Goal: Task Accomplishment & Management: Manage account settings

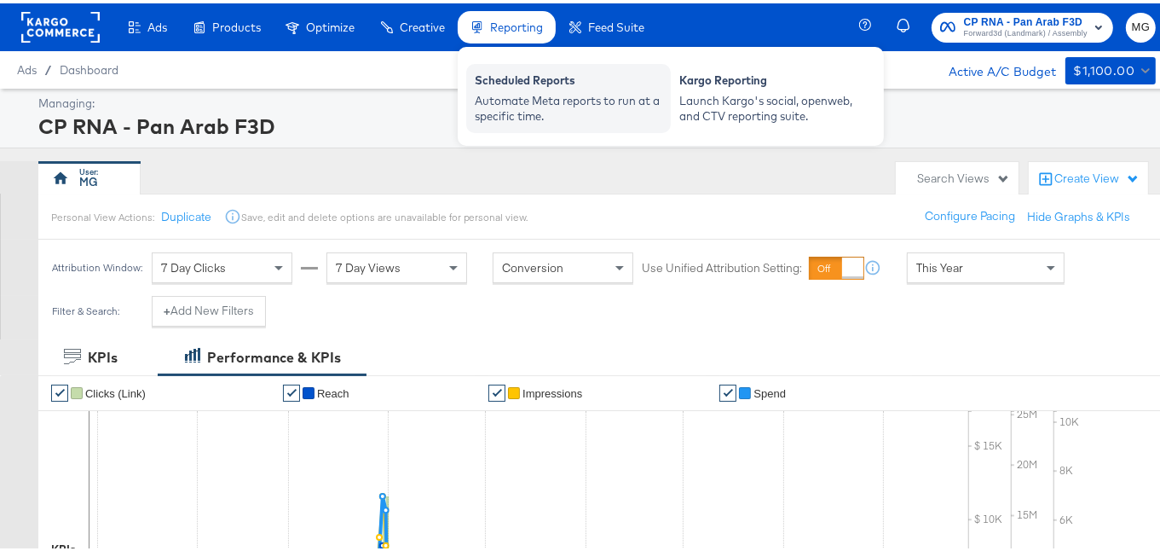
click at [532, 72] on div "Scheduled Reports" at bounding box center [569, 79] width 188 height 20
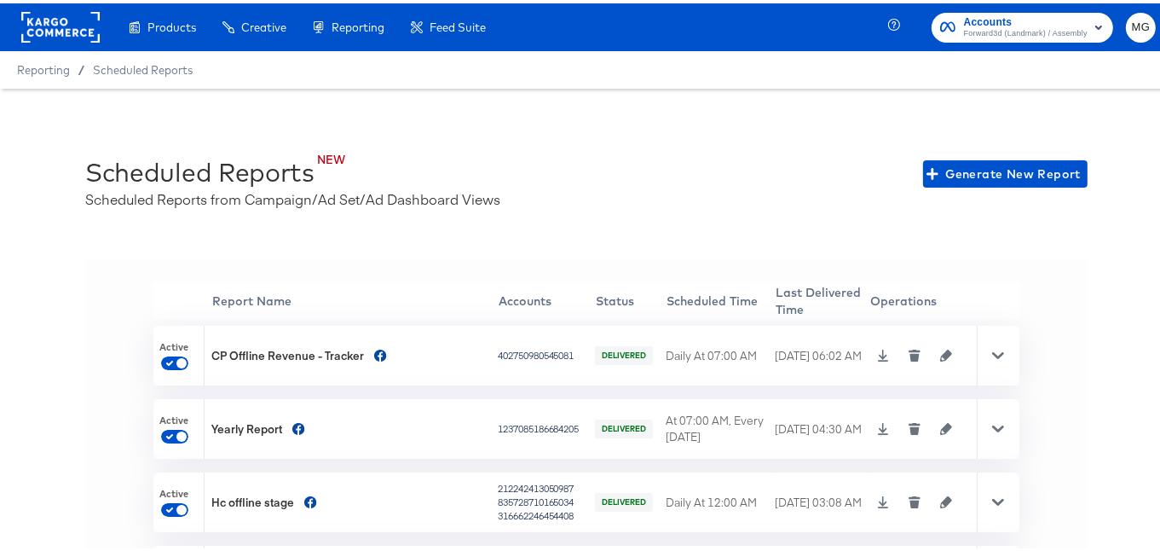
click at [940, 351] on icon "button" at bounding box center [946, 352] width 12 height 12
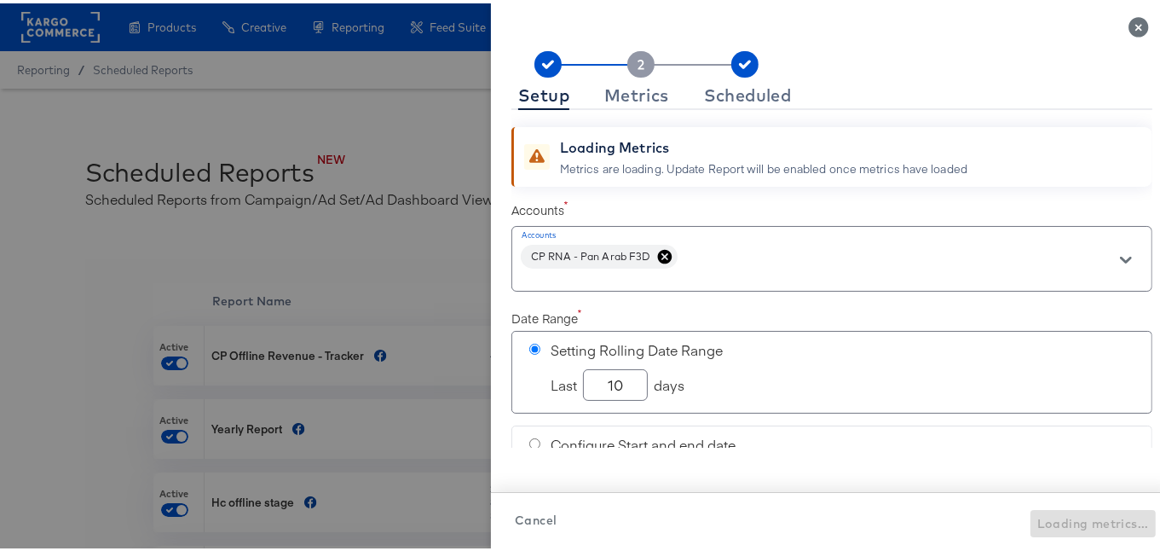
checkbox input "true"
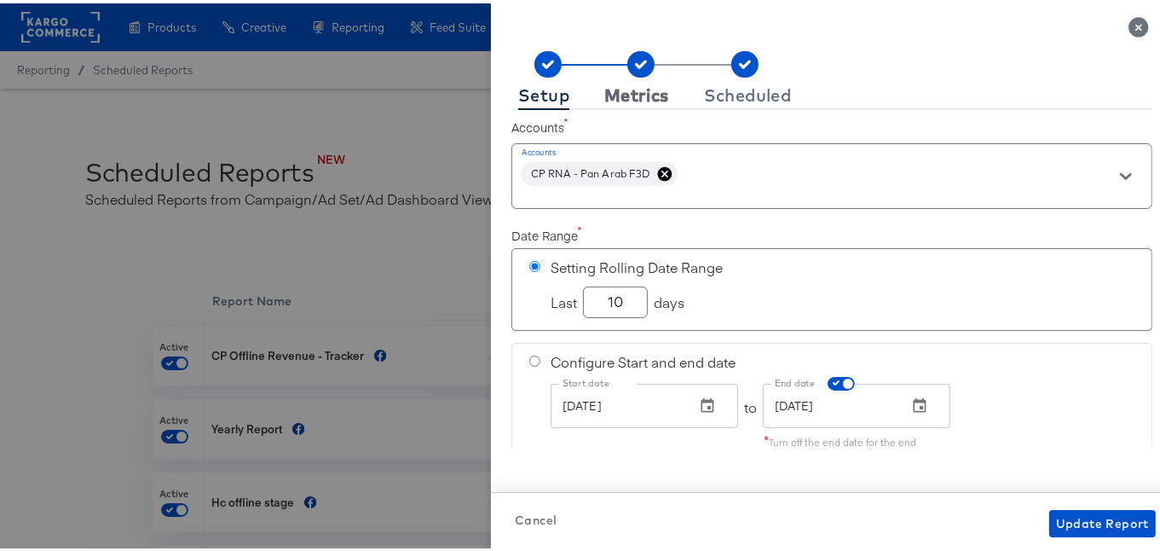
click at [628, 96] on div "Metrics" at bounding box center [636, 92] width 65 height 14
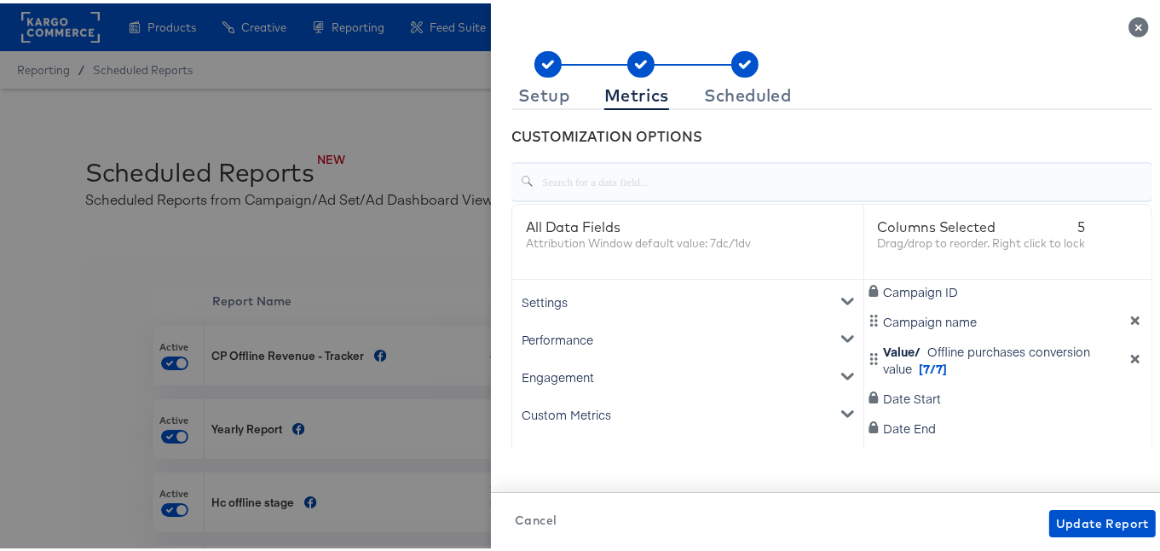
click at [622, 174] on input "text" at bounding box center [843, 171] width 619 height 37
type input "chan"
click at [742, 94] on div "Scheduled" at bounding box center [748, 92] width 88 height 14
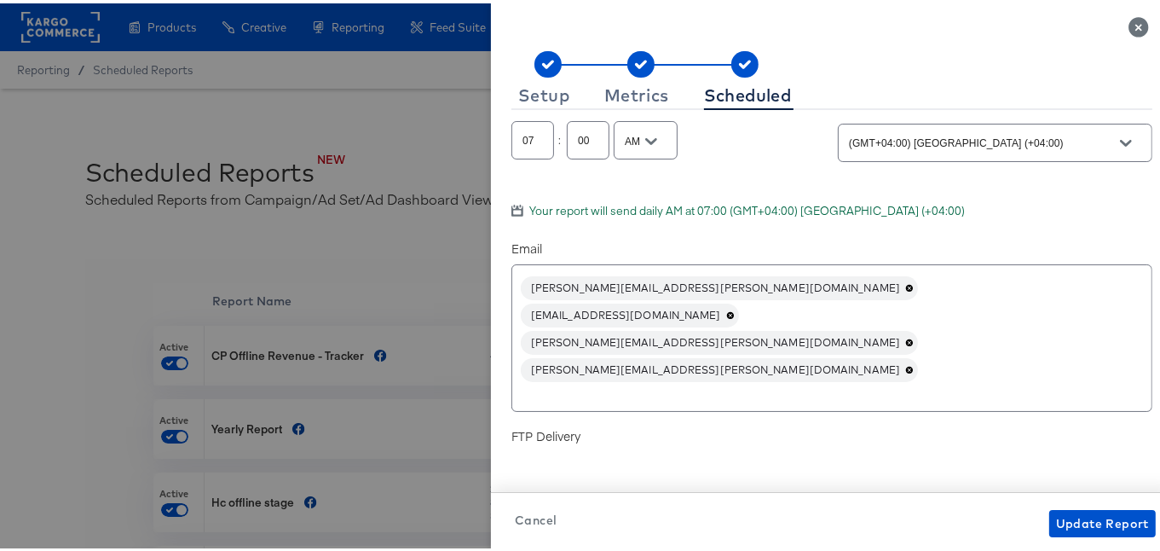
scroll to position [141, 0]
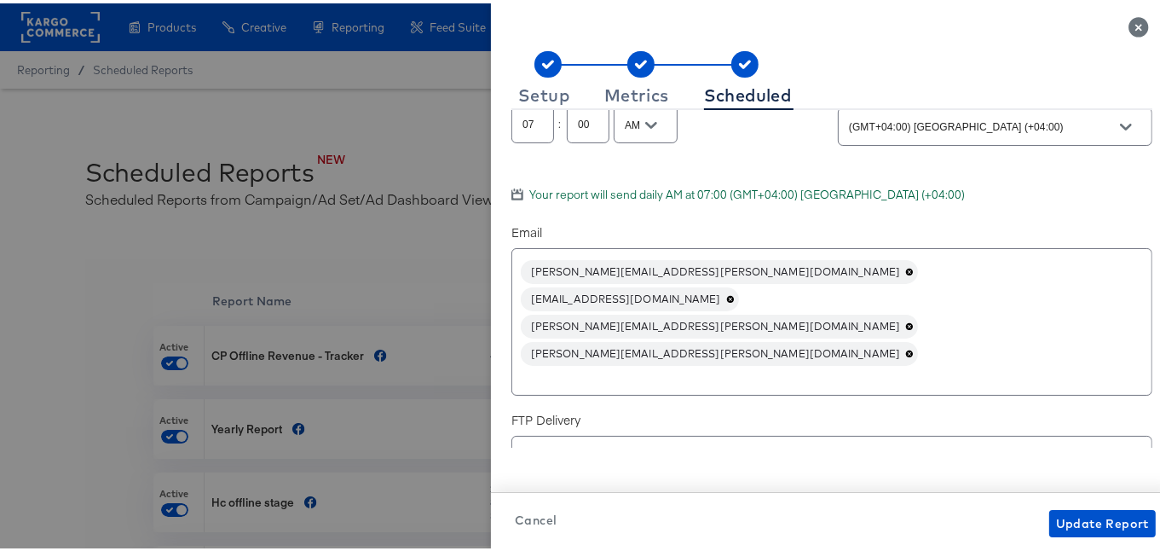
click at [549, 364] on input "text" at bounding box center [807, 374] width 577 height 20
paste input "21.94 75.04 59.97 12.05 7.53 40"
type input "21.94 75.04 59.97 12.05 7.53 40"
click at [519, 364] on input "text" at bounding box center [807, 374] width 577 height 20
paste input "[EMAIL_ADDRESS][DOMAIN_NAME]"
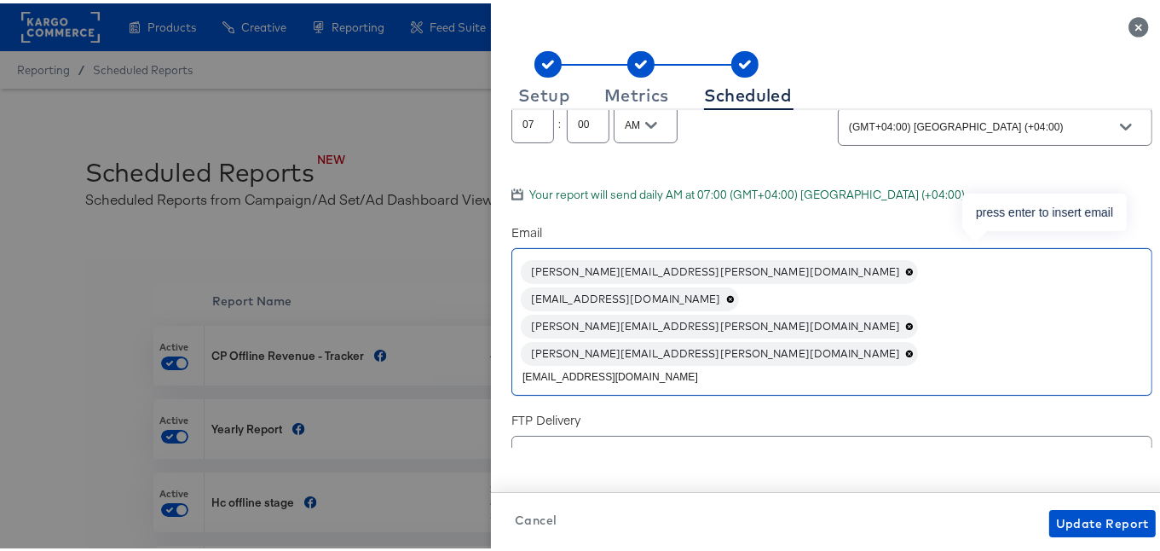
type input "[EMAIL_ADDRESS][DOMAIN_NAME]"
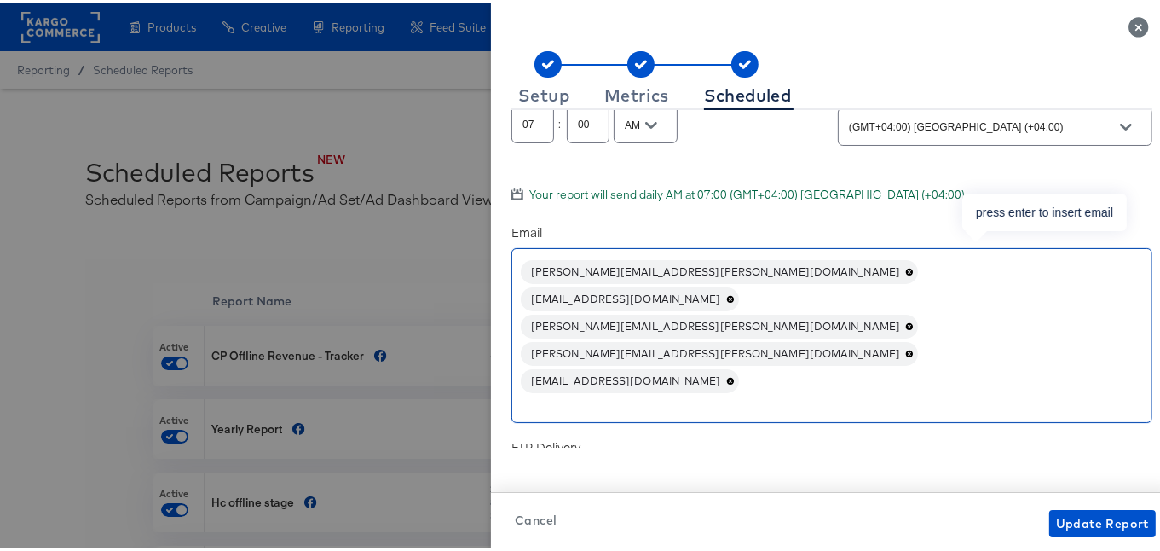
click at [733, 373] on icon at bounding box center [729, 376] width 7 height 7
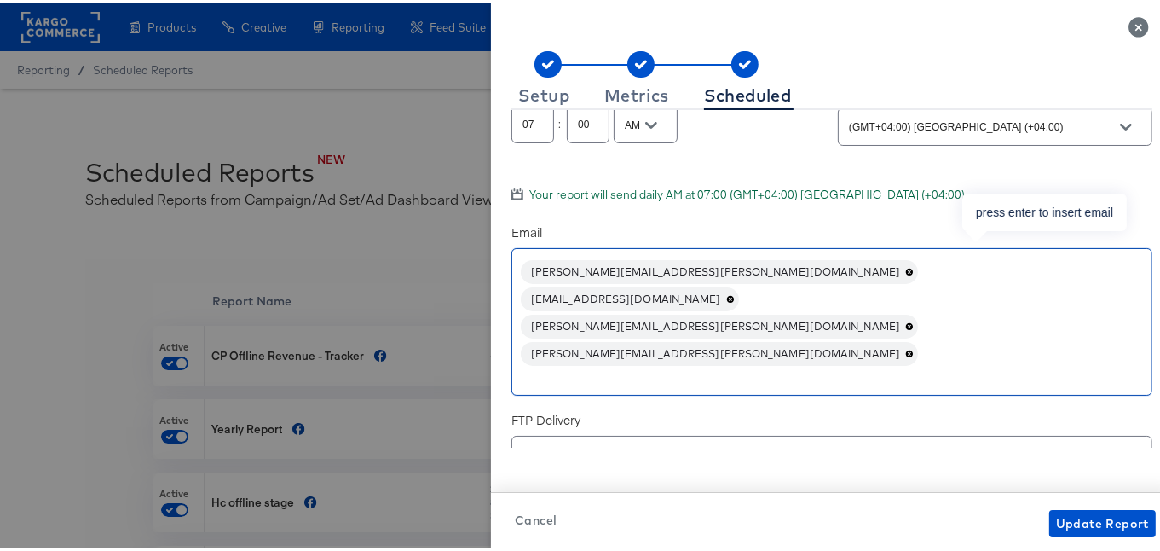
paste input "[EMAIL_ADDRESS][DOMAIN_NAME]"
type input "[EMAIL_ADDRESS][DOMAIN_NAME]"
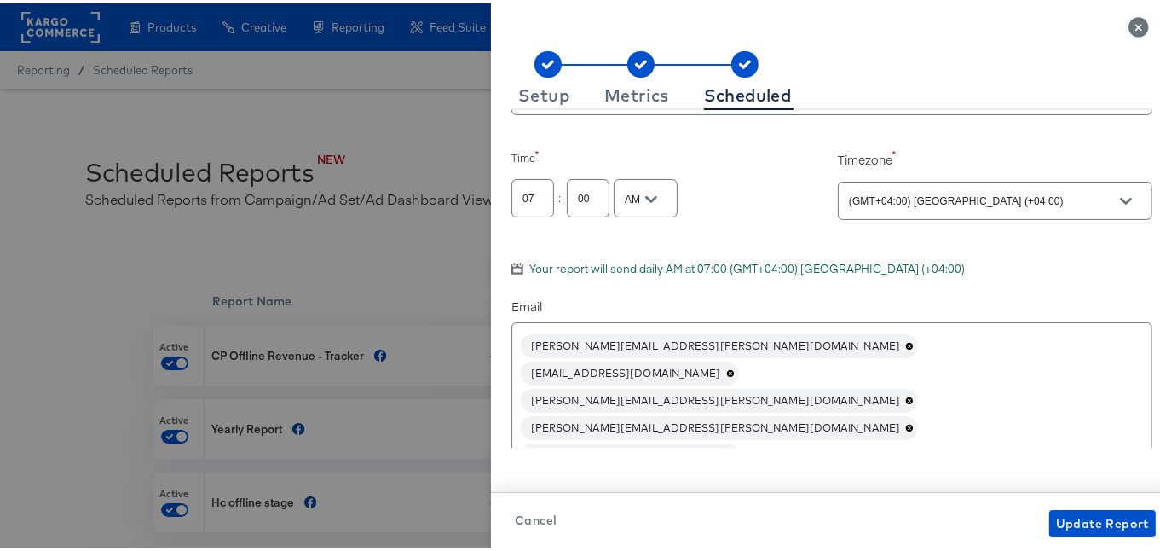
scroll to position [61, 0]
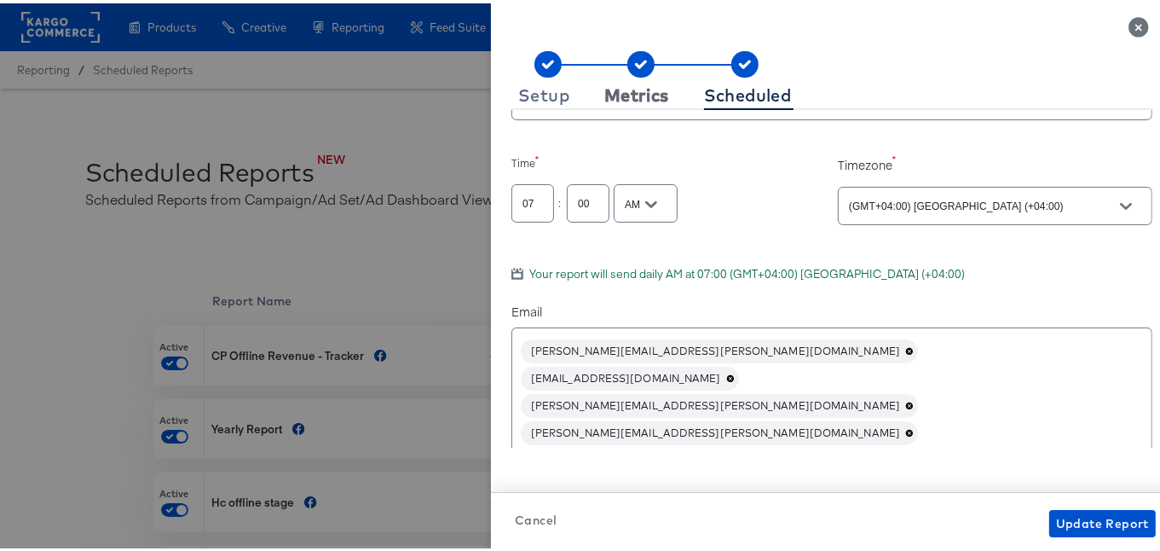
click at [631, 93] on div "Metrics" at bounding box center [636, 92] width 65 height 14
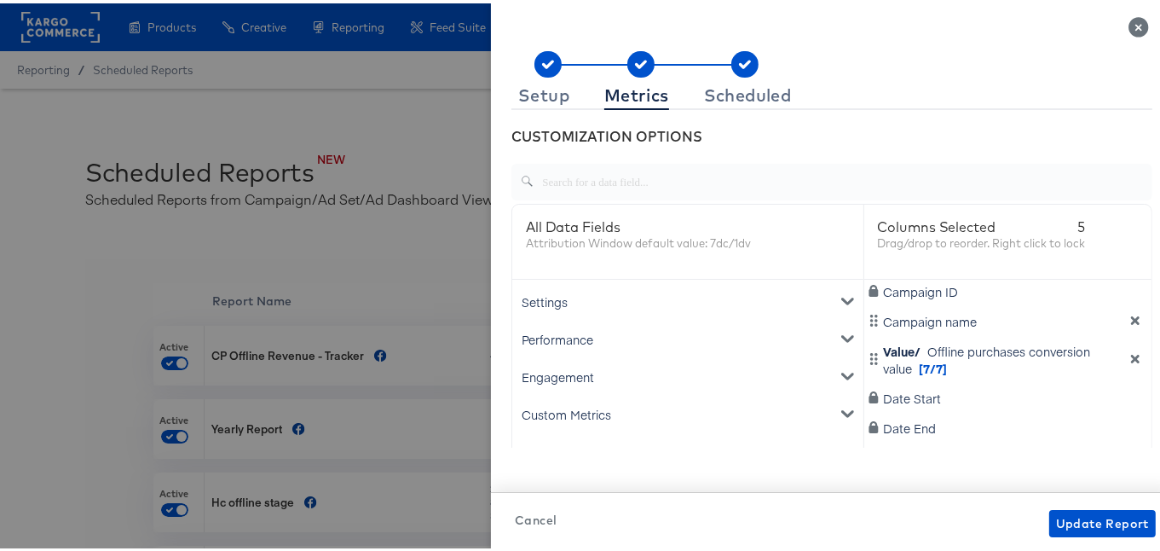
click at [625, 166] on input "text" at bounding box center [843, 171] width 619 height 37
click at [817, 294] on div "Settings" at bounding box center [688, 299] width 344 height 38
click at [809, 366] on div "Engagement" at bounding box center [688, 370] width 344 height 38
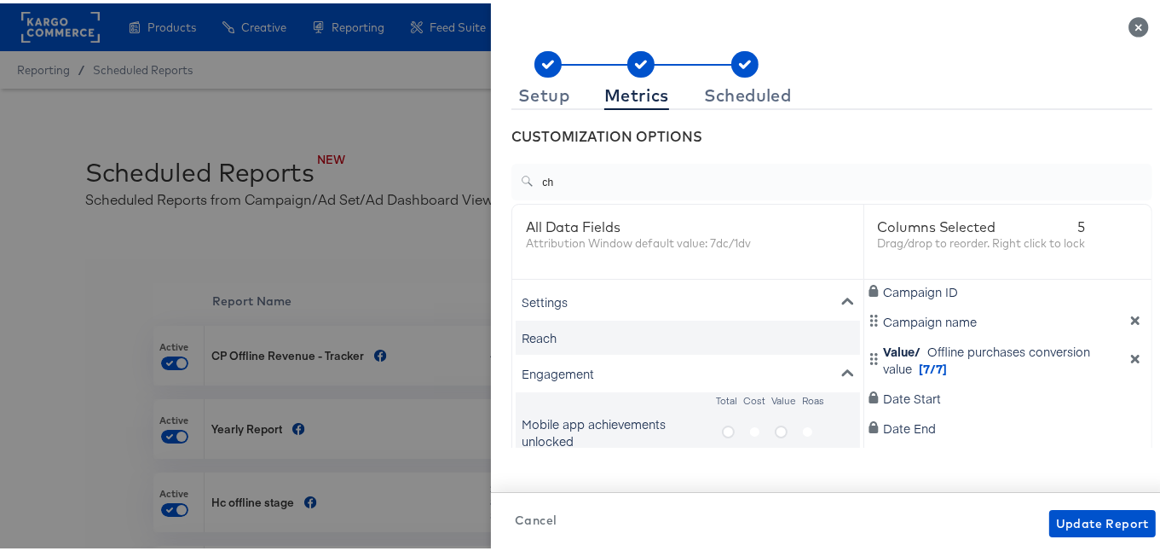
click at [667, 185] on input "ch" at bounding box center [843, 171] width 619 height 37
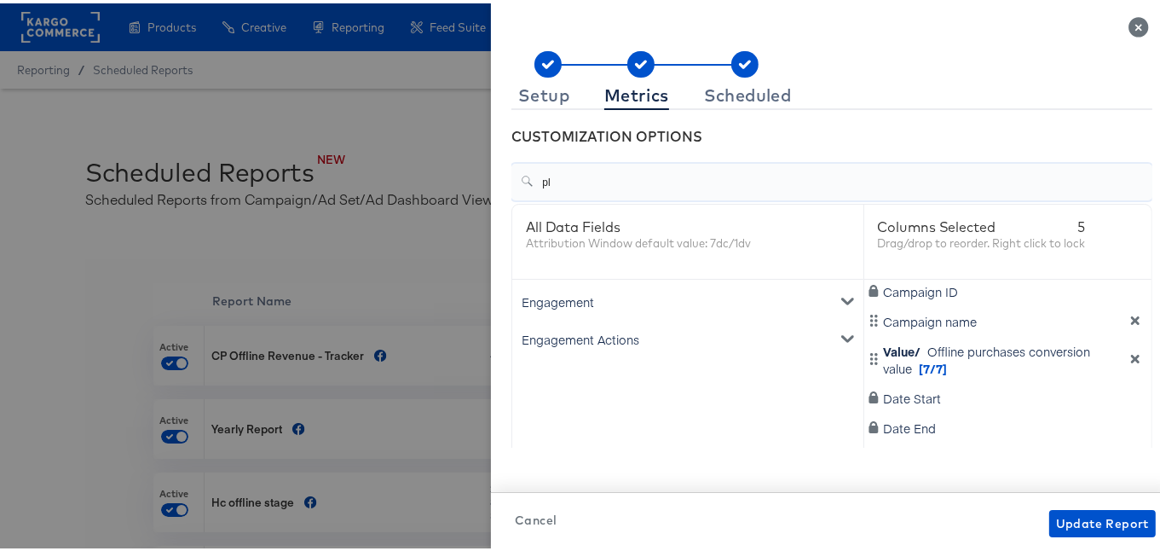
type input "p"
type input "c"
type input "channel"
click at [1111, 533] on button "Update Report" at bounding box center [1102, 519] width 107 height 27
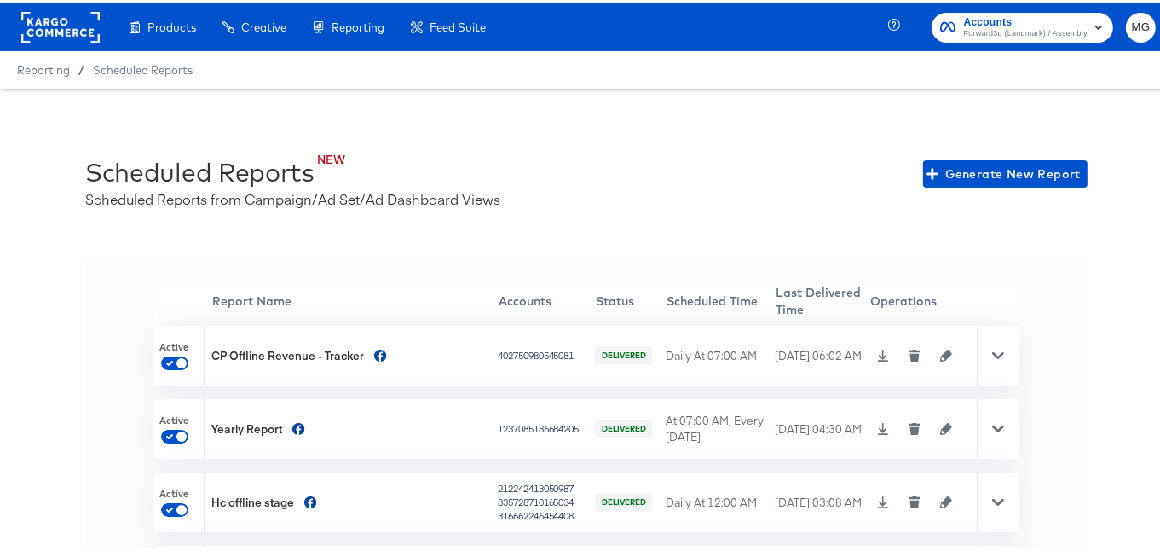
click at [940, 348] on icon "button" at bounding box center [946, 352] width 12 height 12
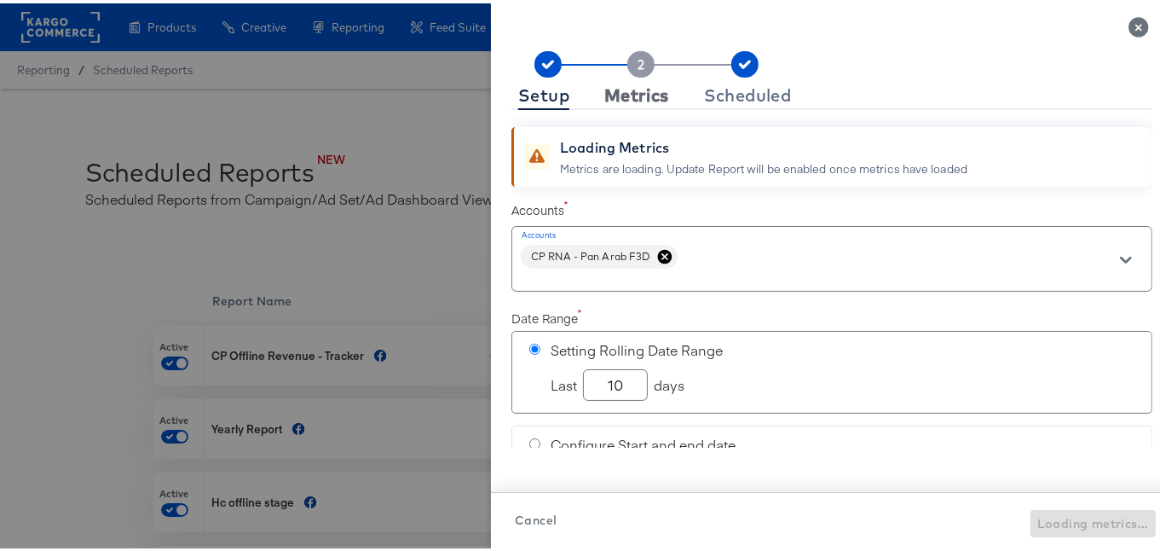
checkbox input "true"
click at [604, 89] on div "Metrics" at bounding box center [636, 92] width 65 height 14
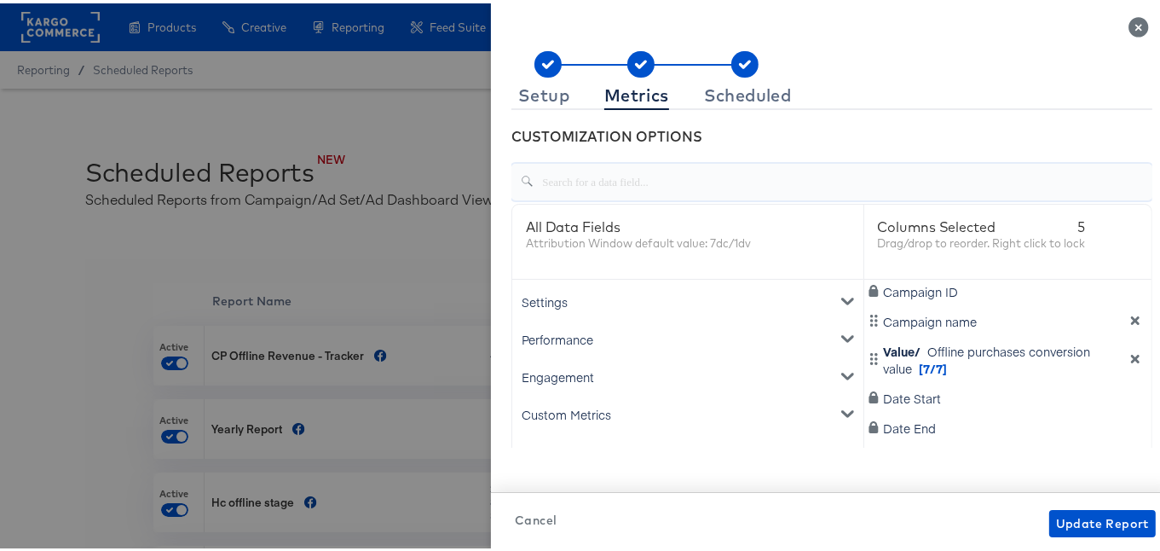
click at [548, 179] on input "text" at bounding box center [843, 171] width 619 height 37
type input "p"
click at [1128, 19] on icon "Close" at bounding box center [1138, 24] width 20 height 20
